Goal: Transaction & Acquisition: Purchase product/service

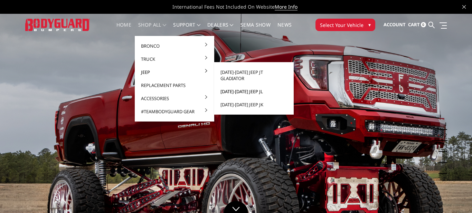
click at [236, 85] on link "[DATE]-[DATE] Jeep JL" at bounding box center [254, 91] width 74 height 13
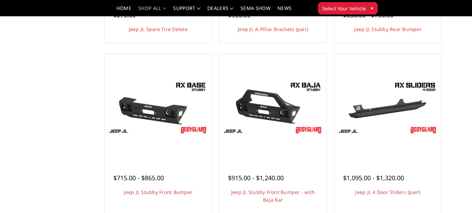
scroll to position [193, 0]
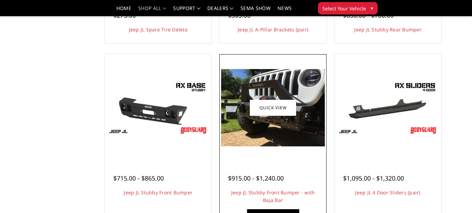
click at [276, 129] on img at bounding box center [272, 108] width 103 height 78
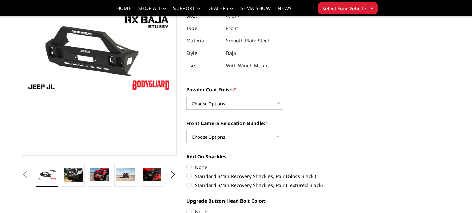
scroll to position [97, 0]
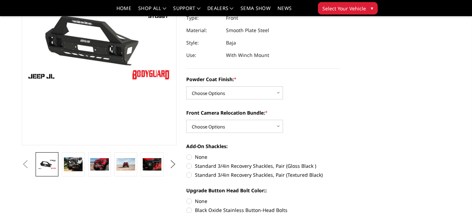
click at [172, 165] on button "Next" at bounding box center [173, 164] width 10 height 10
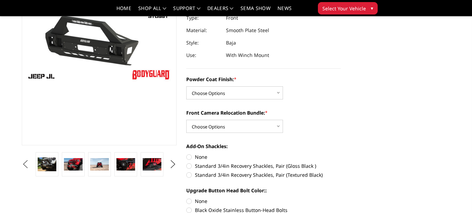
click at [30, 163] on button "Previous" at bounding box center [25, 164] width 10 height 10
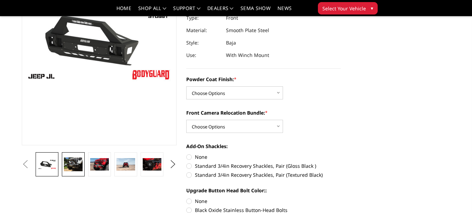
click at [69, 166] on img at bounding box center [73, 165] width 19 height 14
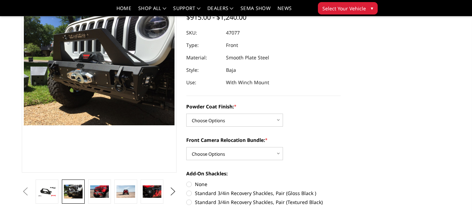
scroll to position [69, 0]
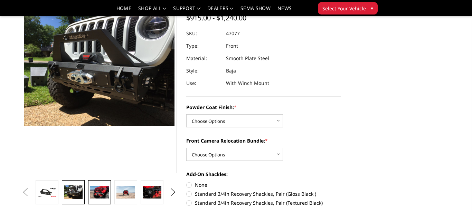
click at [93, 194] on img at bounding box center [99, 192] width 19 height 12
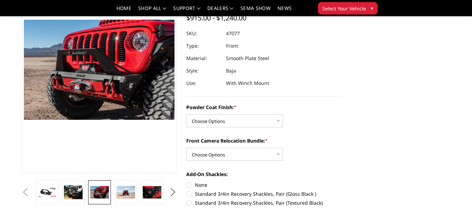
scroll to position [75, 0]
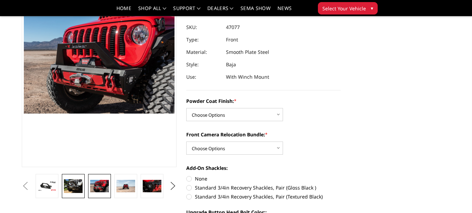
click at [75, 185] on img at bounding box center [73, 186] width 19 height 14
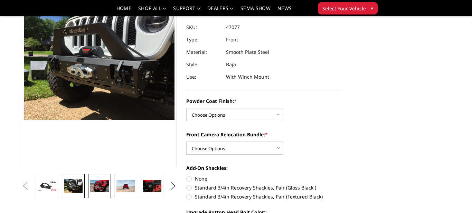
click at [97, 185] on img at bounding box center [99, 186] width 19 height 12
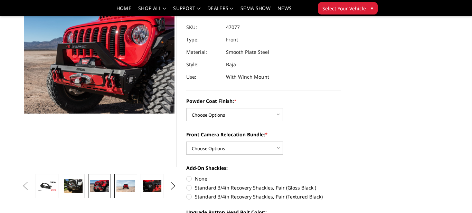
click at [124, 188] on img at bounding box center [125, 186] width 19 height 12
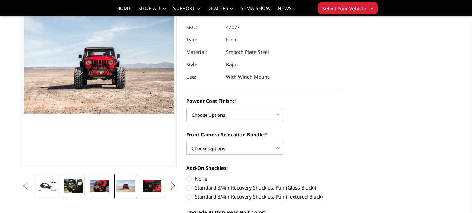
click at [151, 187] on img at bounding box center [152, 186] width 19 height 12
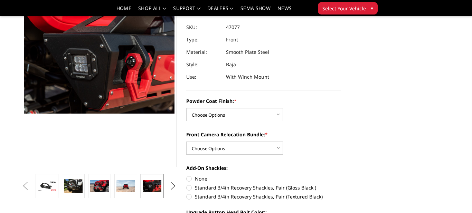
click at [173, 187] on button "Next" at bounding box center [173, 186] width 10 height 10
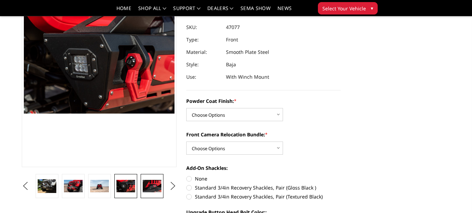
click at [156, 188] on img at bounding box center [152, 186] width 19 height 12
